Goal: Check status: Check status

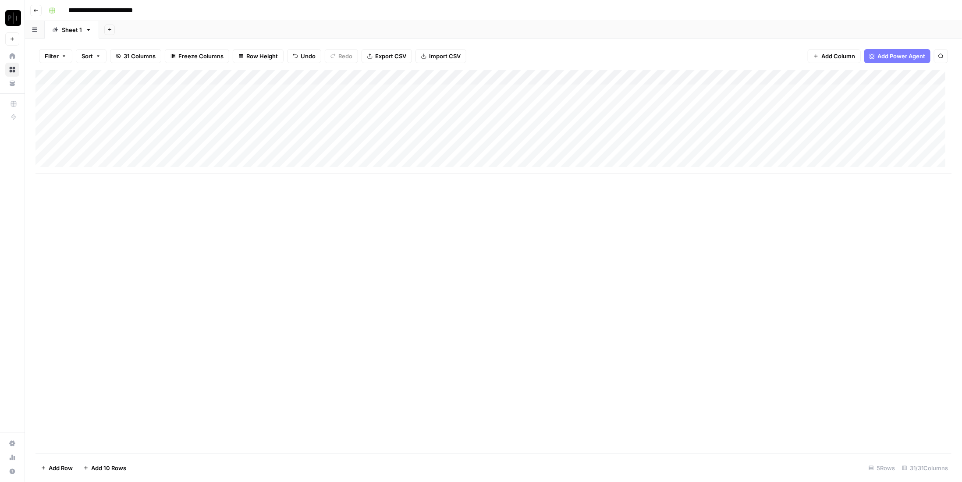
click at [39, 14] on button "Go back" at bounding box center [35, 10] width 11 height 11
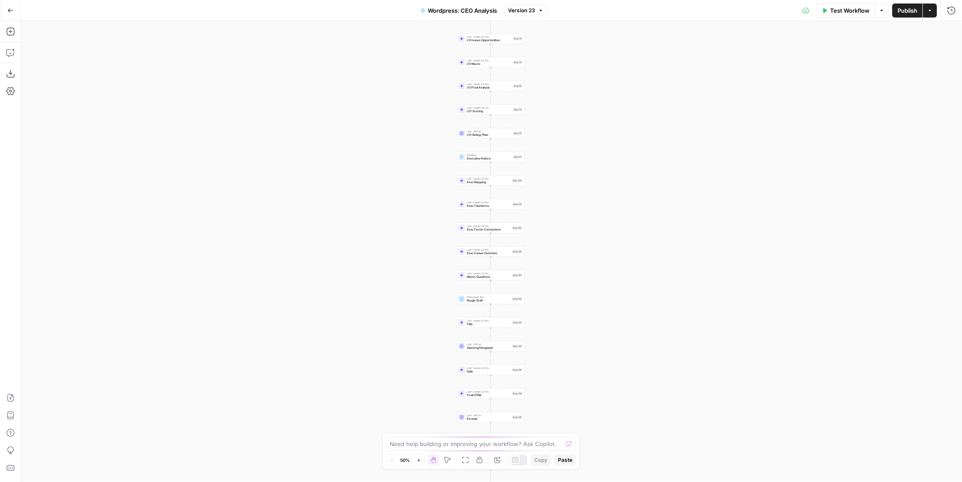
click at [11, 9] on icon "button" at bounding box center [10, 10] width 6 height 6
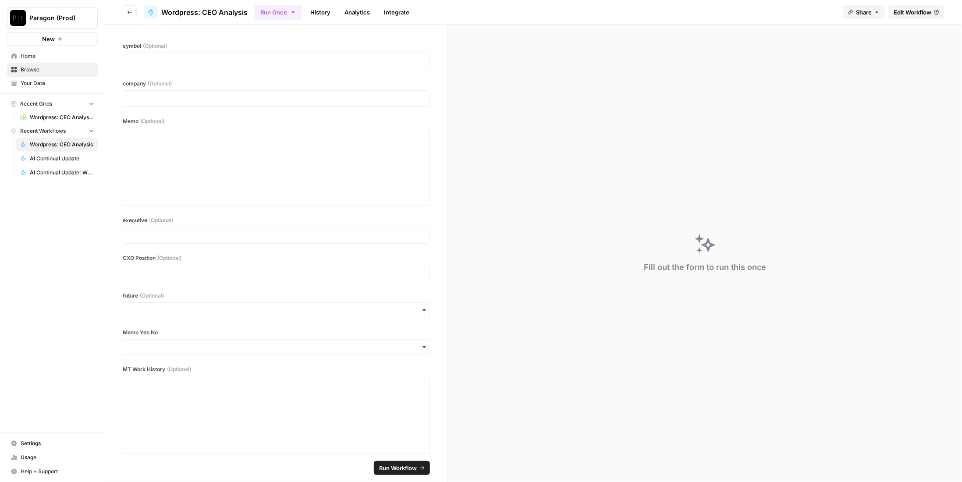
click at [50, 67] on span "Browse" at bounding box center [57, 70] width 73 height 8
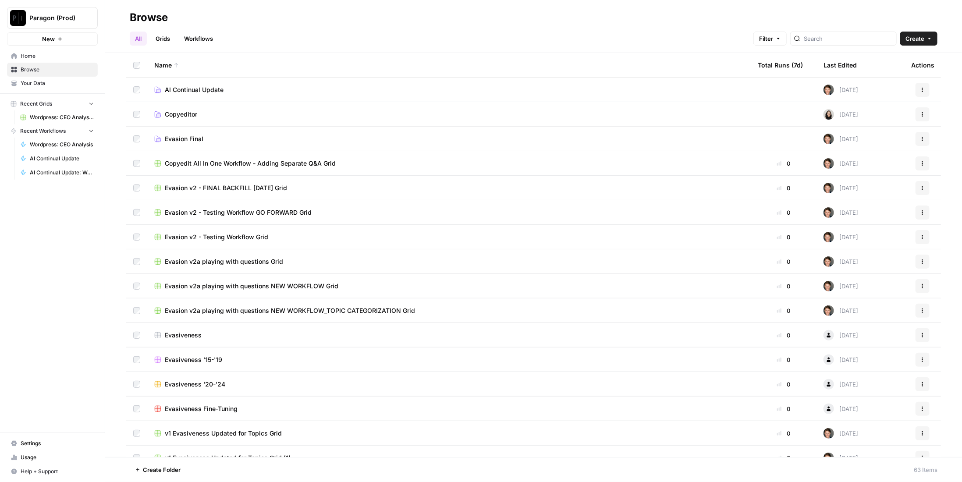
click at [195, 39] on link "Workflows" at bounding box center [198, 39] width 39 height 14
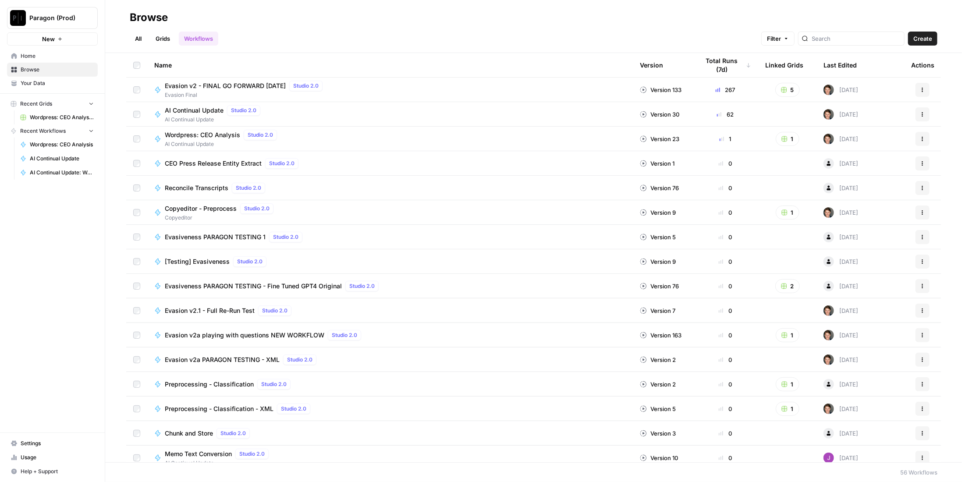
click at [139, 37] on link "All" at bounding box center [138, 39] width 17 height 14
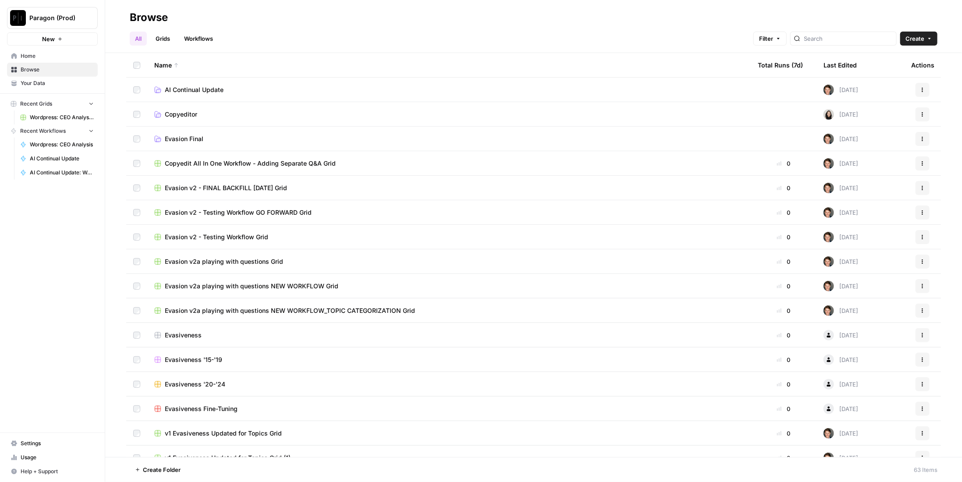
click at [162, 38] on link "Grids" at bounding box center [162, 39] width 25 height 14
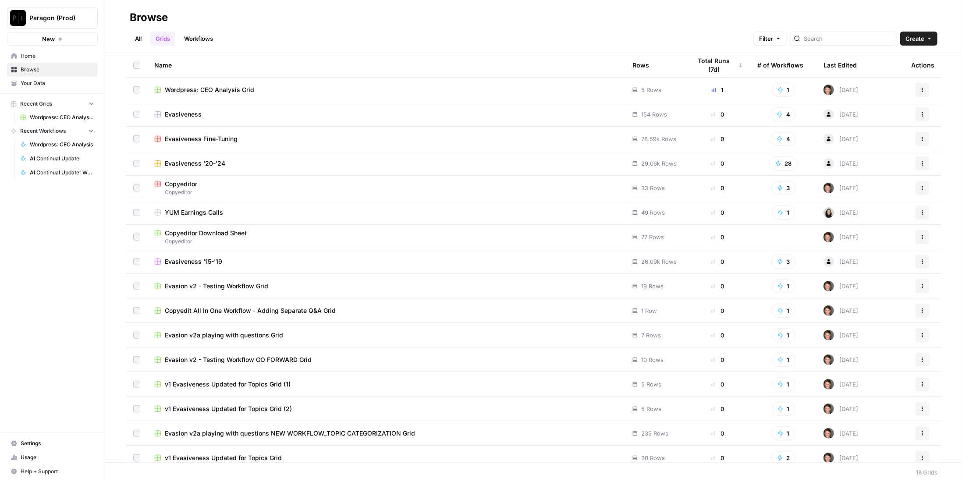
click at [143, 39] on link "All" at bounding box center [138, 39] width 17 height 14
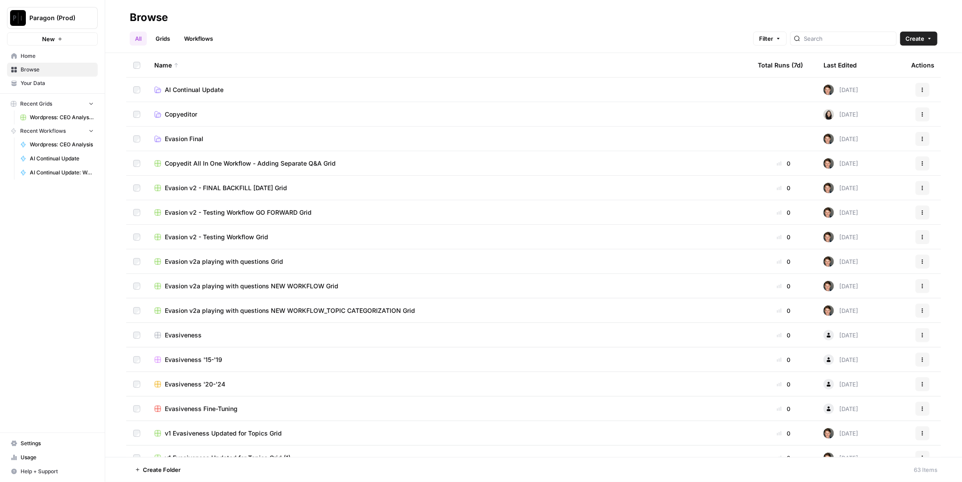
click at [185, 88] on span "AI Continual Update" at bounding box center [194, 89] width 59 height 9
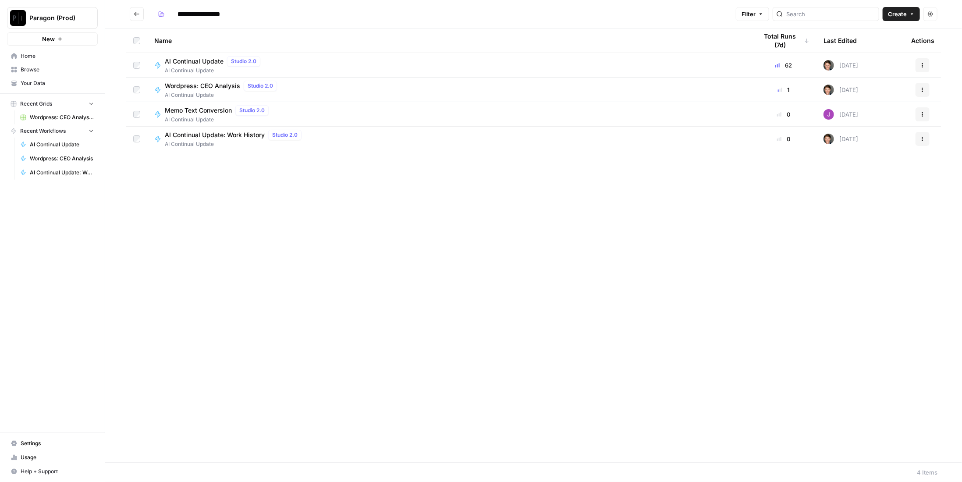
click at [201, 59] on span "AI Continual Update" at bounding box center [194, 61] width 59 height 9
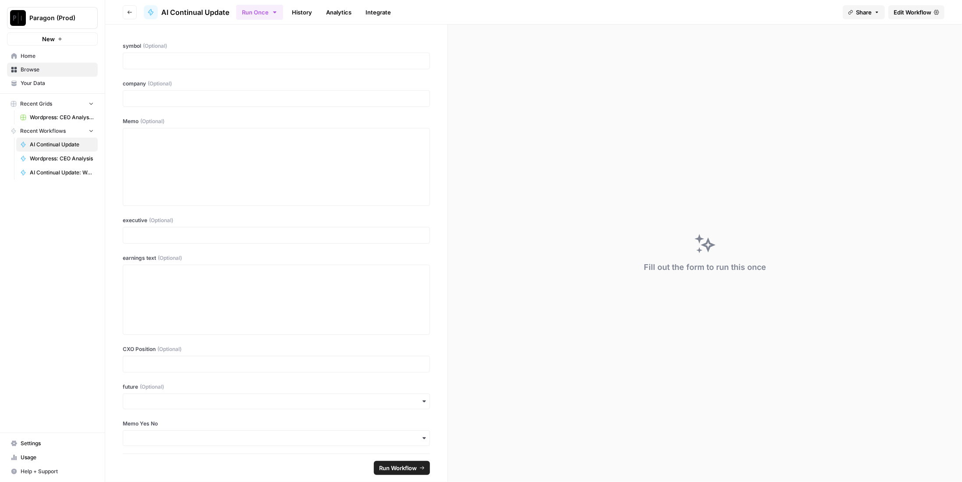
click at [310, 13] on link "History" at bounding box center [302, 12] width 31 height 14
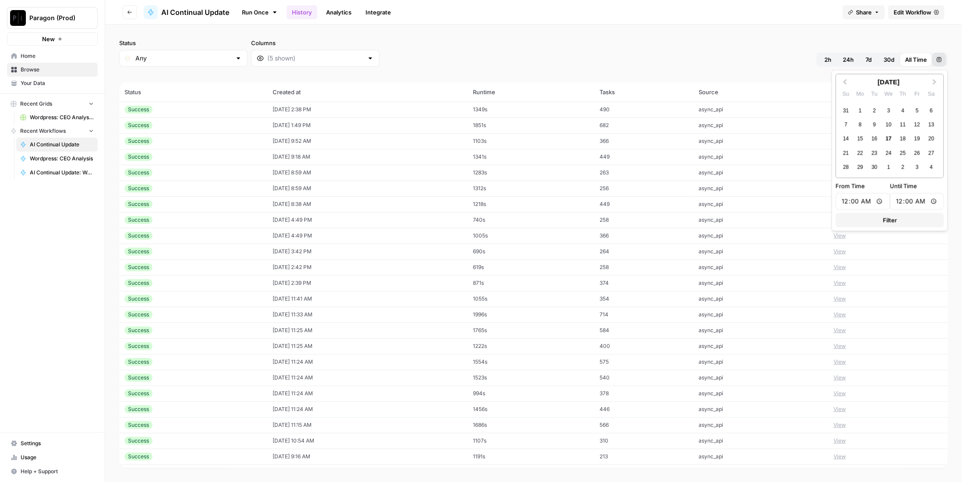
click at [944, 58] on button "Custom range" at bounding box center [940, 60] width 14 height 14
click at [909, 41] on div "Status Any Columns 2h 24h 7d 30d All Time Custom range" at bounding box center [533, 53] width 829 height 28
click at [844, 107] on button "View" at bounding box center [840, 110] width 12 height 8
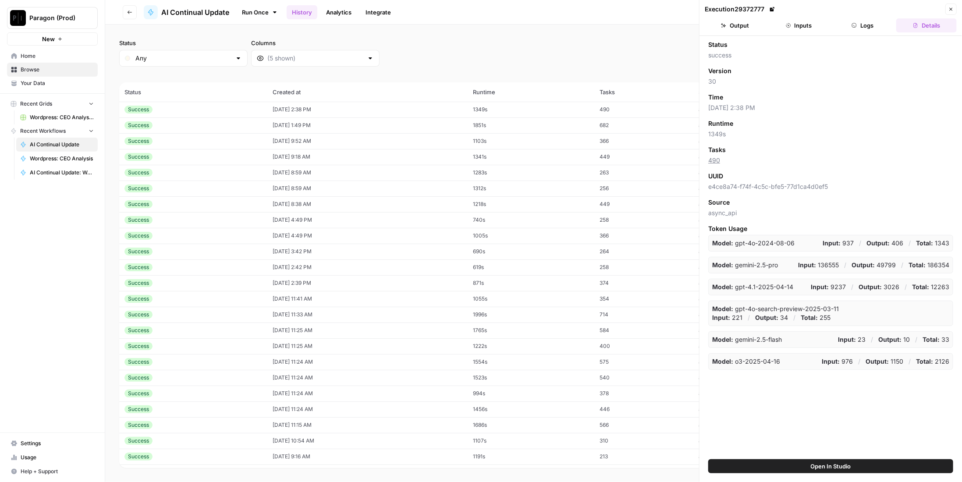
click at [801, 26] on button "Inputs" at bounding box center [799, 25] width 61 height 14
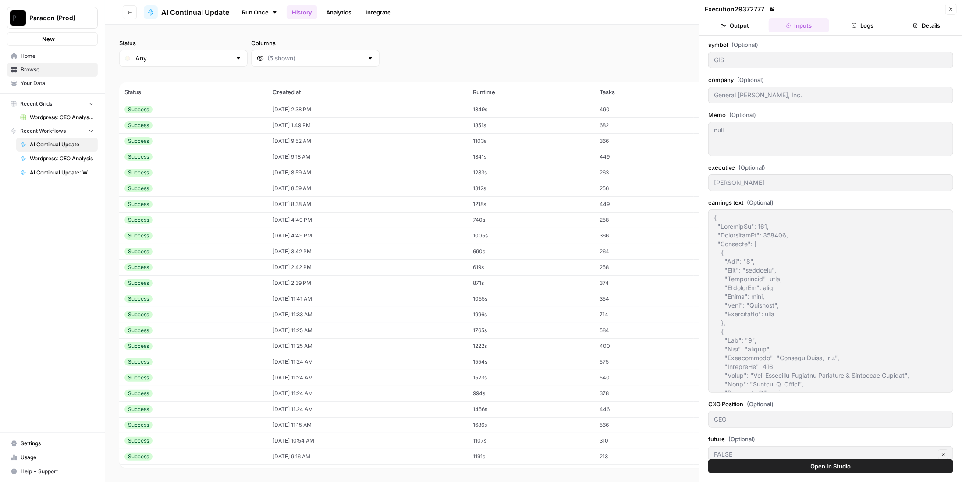
click at [862, 27] on button "Logs" at bounding box center [863, 25] width 61 height 14
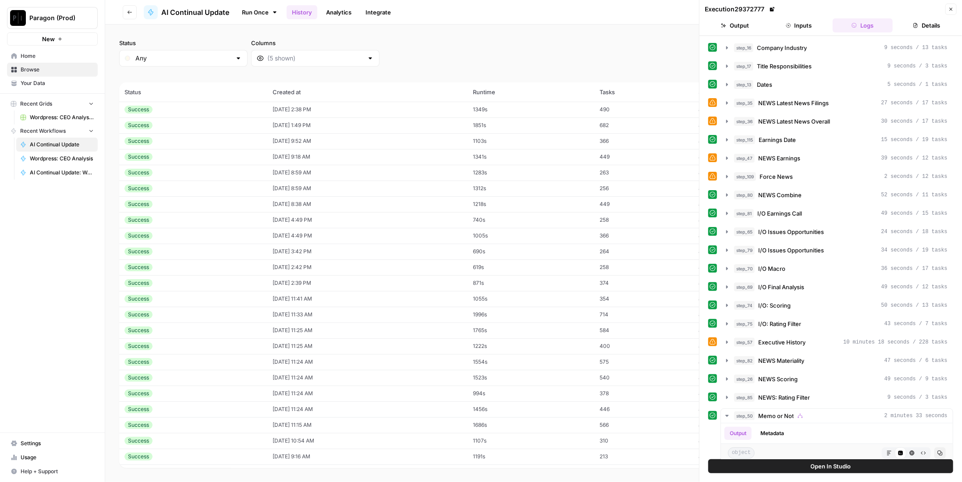
click at [795, 28] on button "Inputs" at bounding box center [799, 25] width 61 height 14
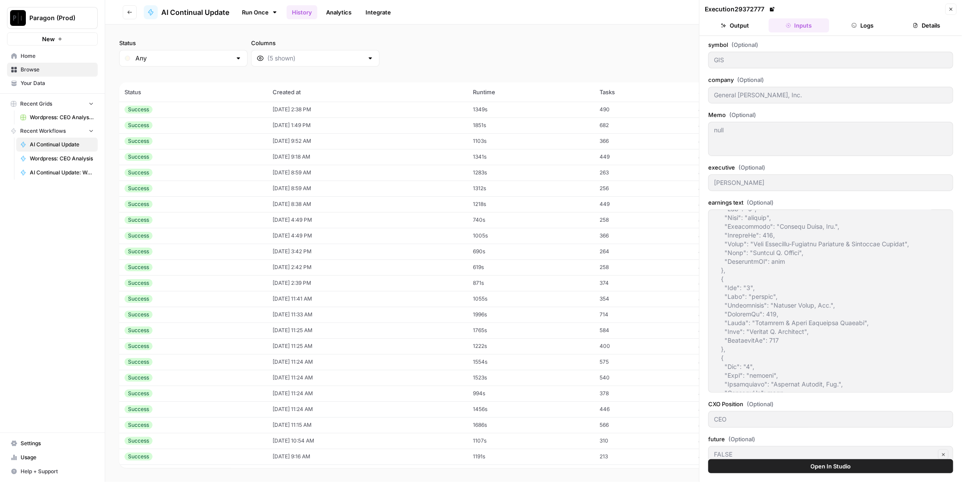
click at [751, 28] on button "Output" at bounding box center [735, 25] width 61 height 14
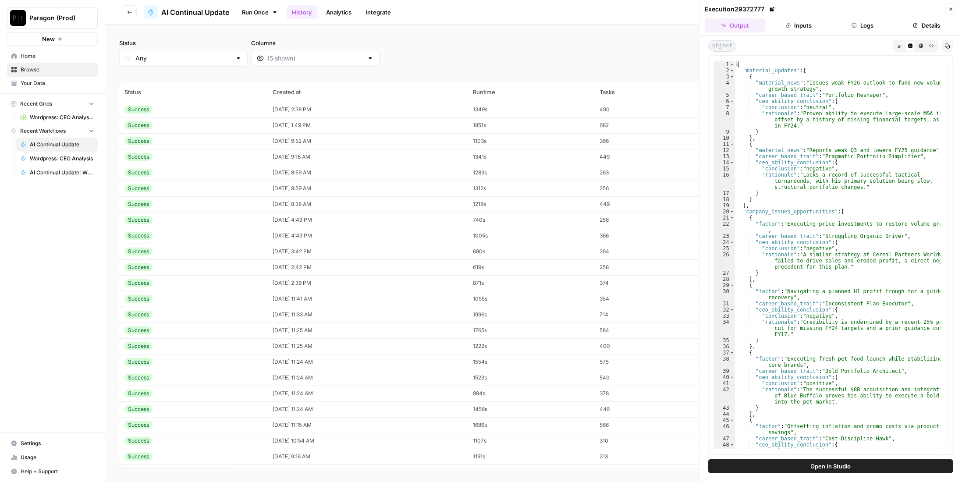
click at [951, 7] on icon "button" at bounding box center [951, 9] width 5 height 5
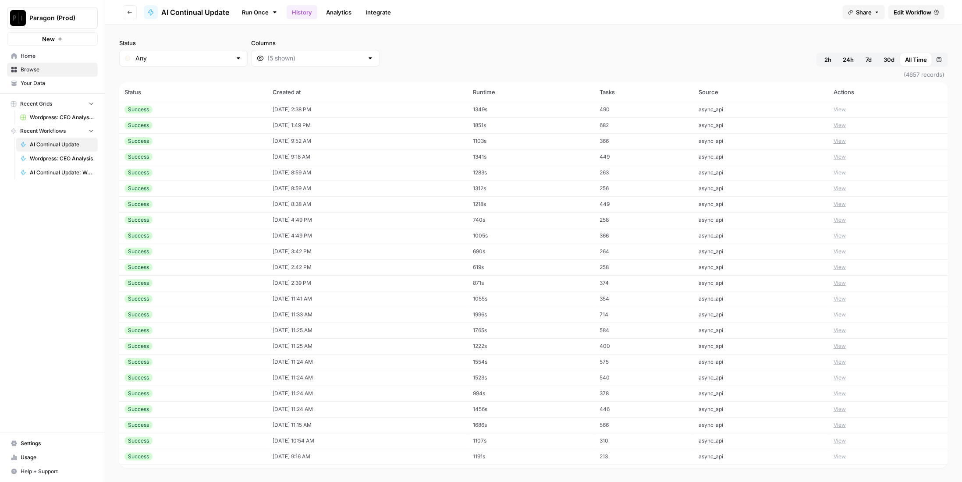
click at [290, 48] on div "Columns" at bounding box center [315, 53] width 128 height 28
click at [310, 59] on input "Columns" at bounding box center [315, 58] width 96 height 9
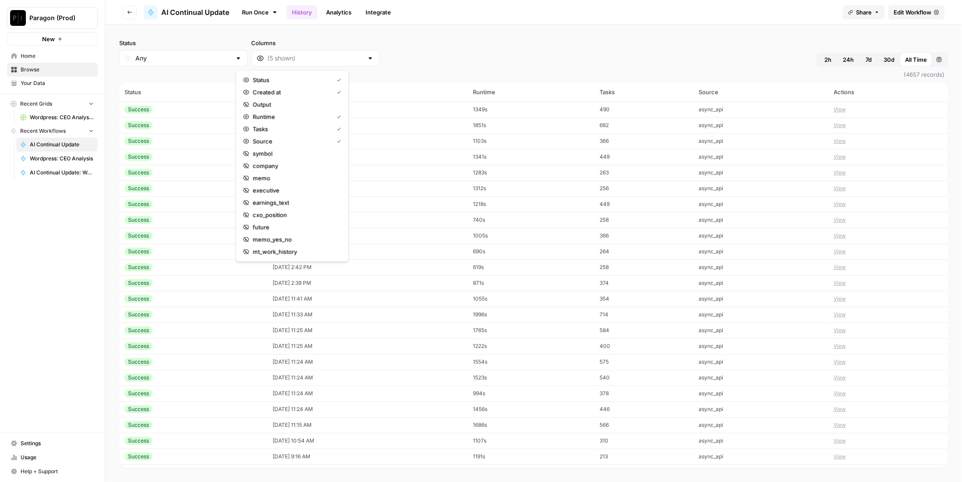
click at [323, 34] on div "Status Any Columns 2h 24h 7d 30d All Time Custom range (4657 records) Status Cr…" at bounding box center [533, 254] width 857 height 458
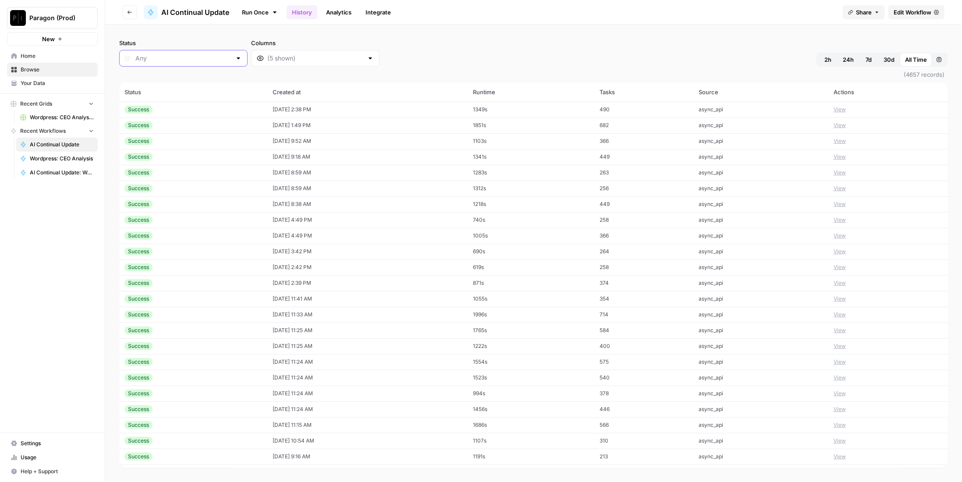
click at [181, 58] on input "Status" at bounding box center [183, 58] width 96 height 9
type input "Any"
click at [521, 61] on div "Status Any Columns 2h 24h 7d 30d All Time Custom range" at bounding box center [533, 53] width 829 height 28
click at [844, 107] on button "View" at bounding box center [840, 110] width 12 height 8
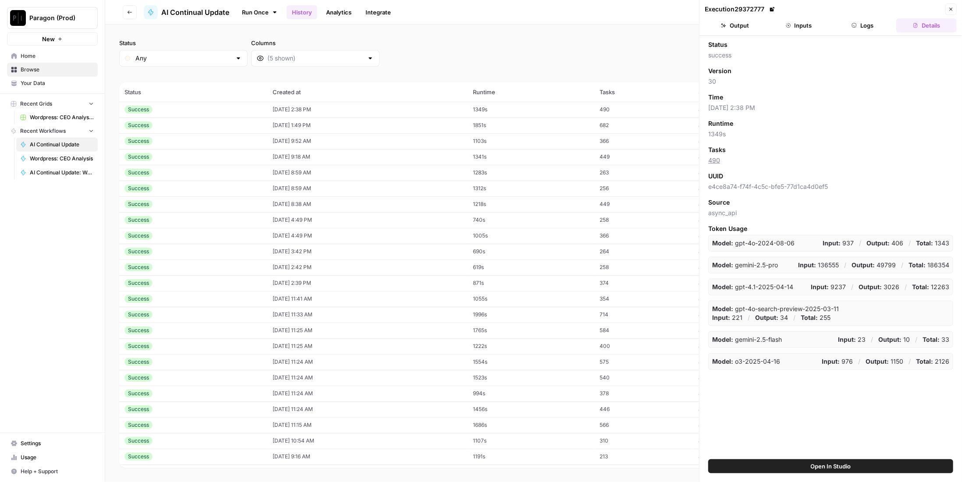
click at [824, 24] on button "Inputs" at bounding box center [799, 25] width 61 height 14
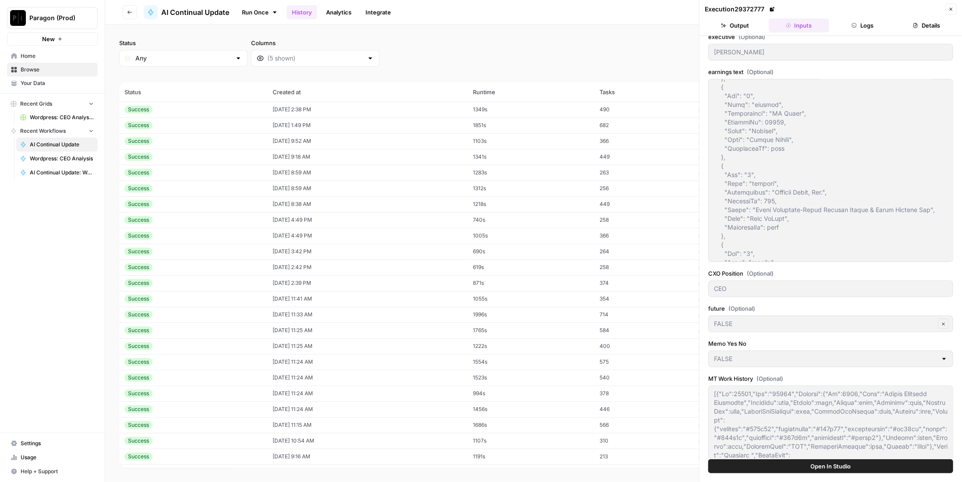
scroll to position [262, 0]
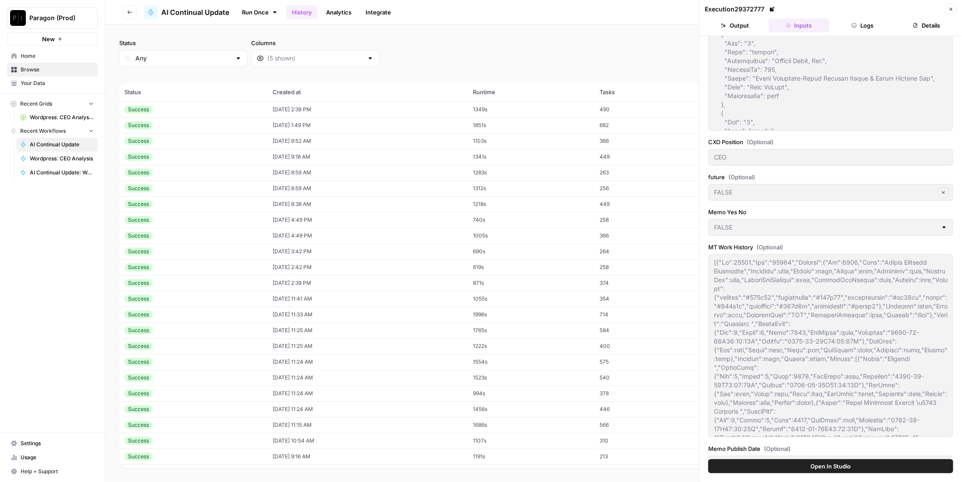
click at [650, 58] on div "Status Any Columns 2h 24h 7d 30d All Time Custom range" at bounding box center [533, 53] width 829 height 28
click at [953, 8] on icon "button" at bounding box center [951, 9] width 5 height 5
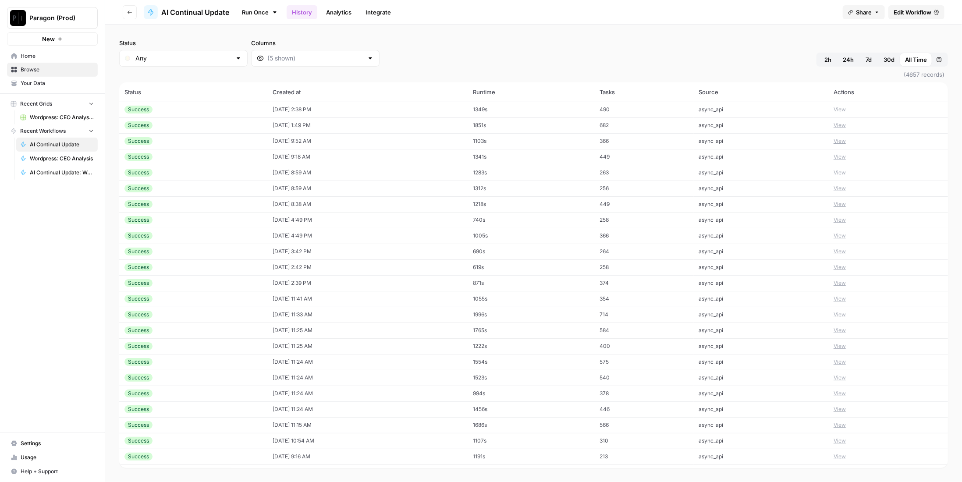
drag, startPoint x: 441, startPoint y: 30, endPoint x: 427, endPoint y: 19, distance: 17.5
click at [442, 30] on div "Status Any Columns 2h 24h 7d 30d All Time Custom range (4657 records) Status Cr…" at bounding box center [533, 254] width 857 height 458
click at [451, 62] on div "Status Any Columns 2h 24h 7d 30d All Time Custom range" at bounding box center [533, 53] width 829 height 28
click at [889, 59] on span "30d" at bounding box center [889, 59] width 11 height 9
click at [944, 61] on button "Custom range" at bounding box center [940, 60] width 14 height 14
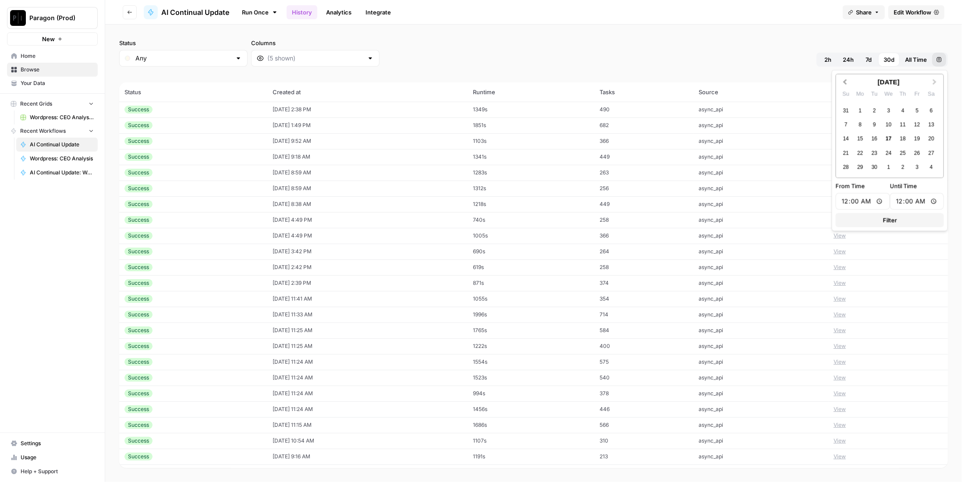
click at [845, 83] on span "Previous Month" at bounding box center [845, 81] width 0 height 9
click at [919, 110] on div "1" at bounding box center [918, 111] width 12 height 12
click at [894, 230] on span "Filter" at bounding box center [890, 234] width 14 height 9
click at [935, 60] on button "[DATE] 12:00 AM - [DATE] 12:00 AM" at bounding box center [940, 60] width 14 height 14
click at [937, 80] on button "Next Month" at bounding box center [936, 82] width 14 height 14
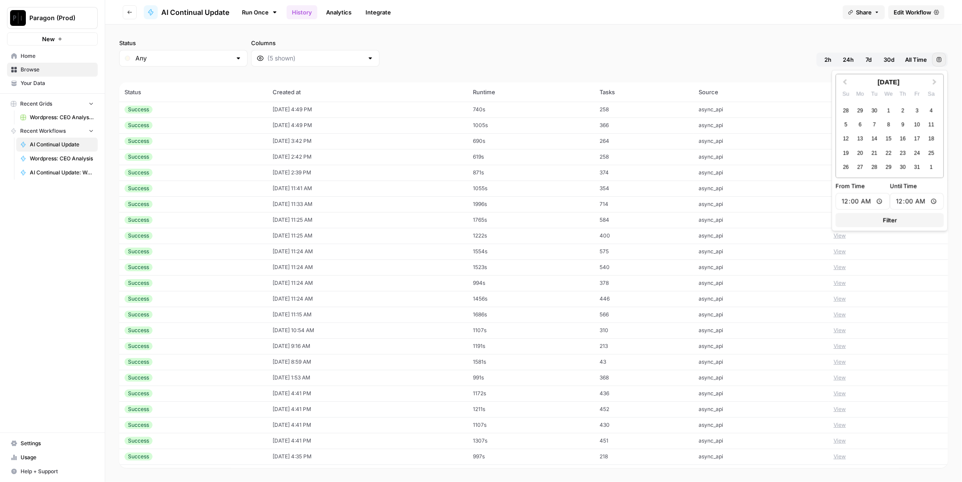
click at [853, 30] on div "Status Any Columns 2h 24h 7d 30d All Time [DATE] 12:00 AM - [DATE] 12:00 AM (46…" at bounding box center [533, 254] width 857 height 458
